Goal: Information Seeking & Learning: Learn about a topic

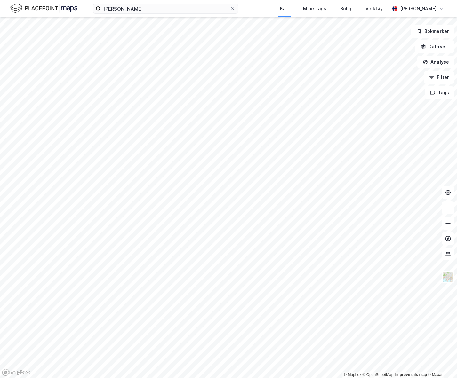
click at [241, 11] on div "[PERSON_NAME] Kart Mine Tags Bolig Verktøy [PERSON_NAME]" at bounding box center [228, 8] width 457 height 17
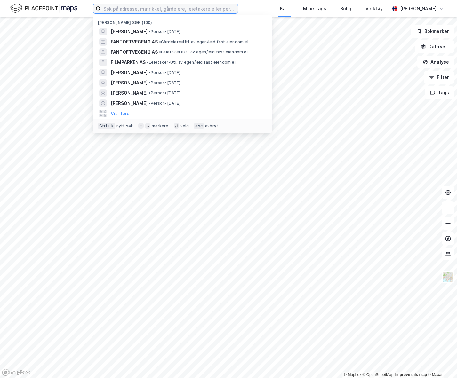
click at [114, 7] on input at bounding box center [169, 9] width 137 height 10
click at [153, 44] on span "FANTOFTVEGEN 2 AS" at bounding box center [134, 42] width 47 height 8
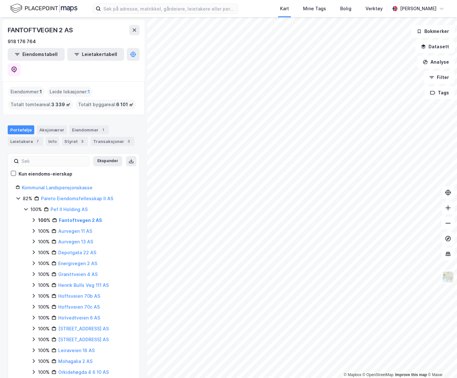
click at [86, 125] on div "Eiendommer 1" at bounding box center [88, 129] width 39 height 9
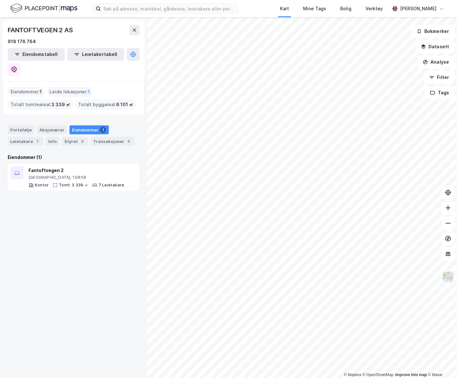
click at [73, 175] on div "Bergen, 13/858" at bounding box center [76, 177] width 96 height 5
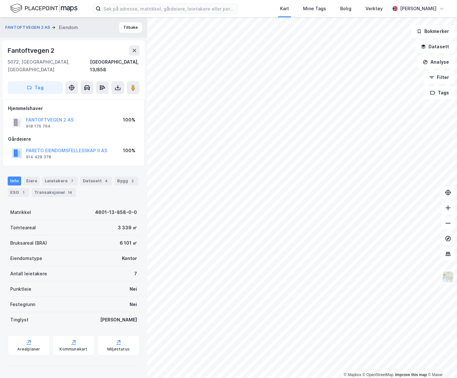
click at [114, 81] on button at bounding box center [117, 87] width 13 height 13
click at [109, 96] on div "Last ned grunnbok" at bounding box center [90, 100] width 68 height 10
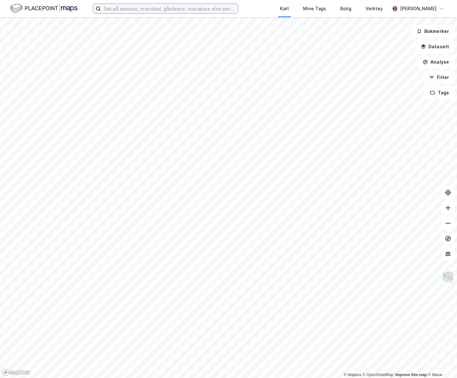
click at [136, 11] on input at bounding box center [169, 9] width 137 height 10
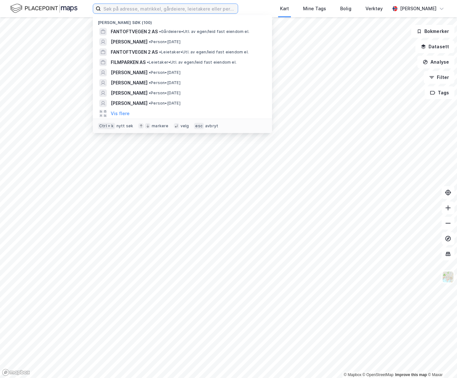
paste input "June Stenersen"
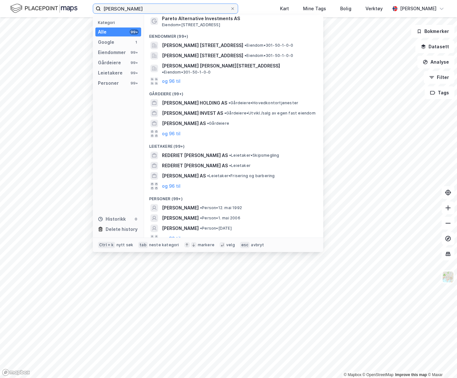
scroll to position [14, 0]
type input "June Stenersen"
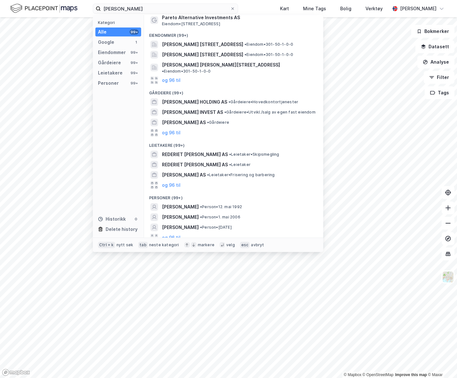
click at [195, 203] on span "JUNE STENERSEN" at bounding box center [180, 207] width 37 height 8
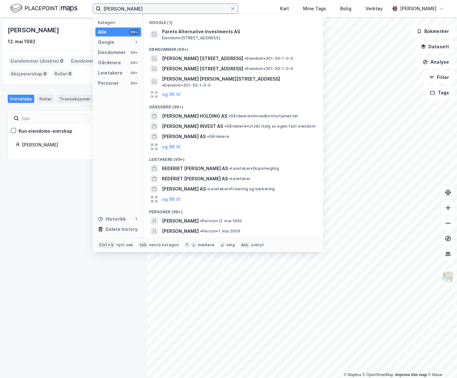
click at [146, 5] on input "June Stenersen" at bounding box center [165, 9] width 129 height 10
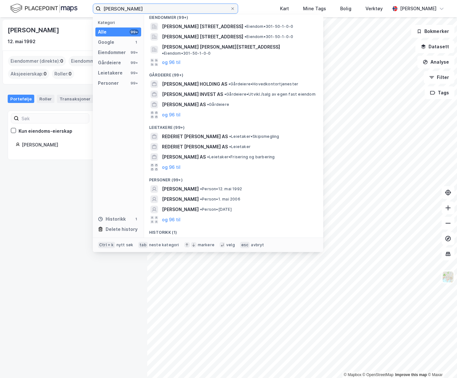
scroll to position [36, 0]
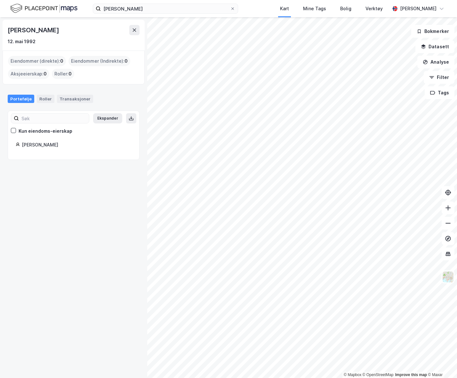
click at [60, 5] on img at bounding box center [43, 8] width 67 height 11
